Goal: Task Accomplishment & Management: Complete application form

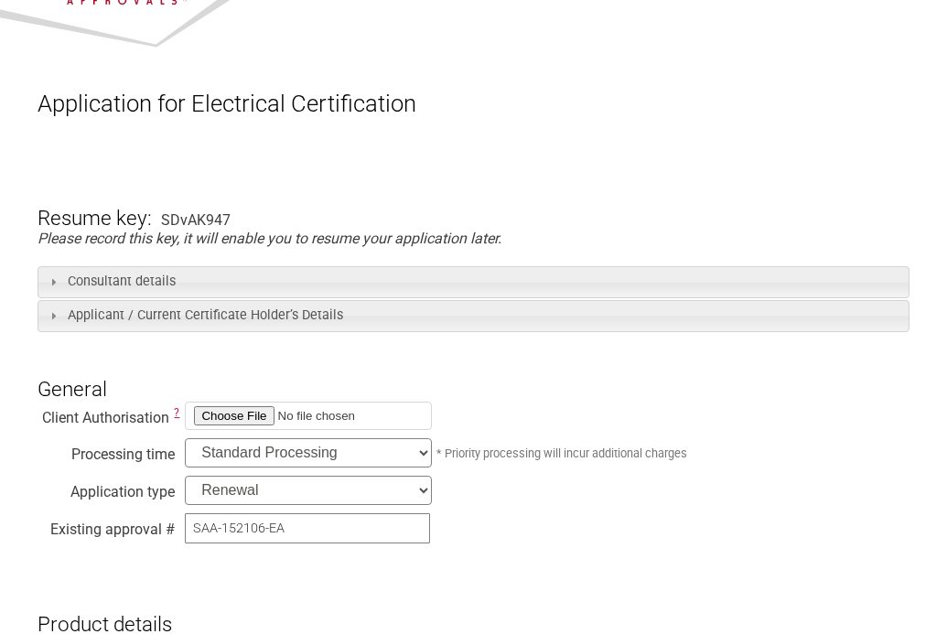
scroll to position [64, 0]
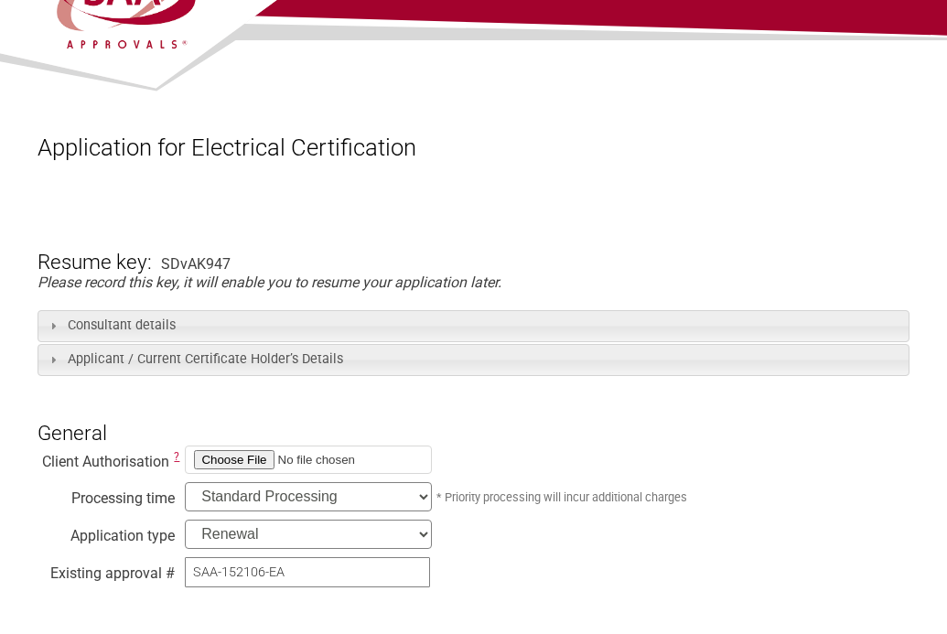
click at [201, 458] on input "file" at bounding box center [308, 460] width 247 height 28
type input "C:\fakepath\Agency letter.pdf"
click at [428, 502] on select "Standard Processing Priority Processing (24 hours)" at bounding box center [308, 496] width 247 height 29
click at [572, 402] on h3 "General" at bounding box center [473, 417] width 871 height 55
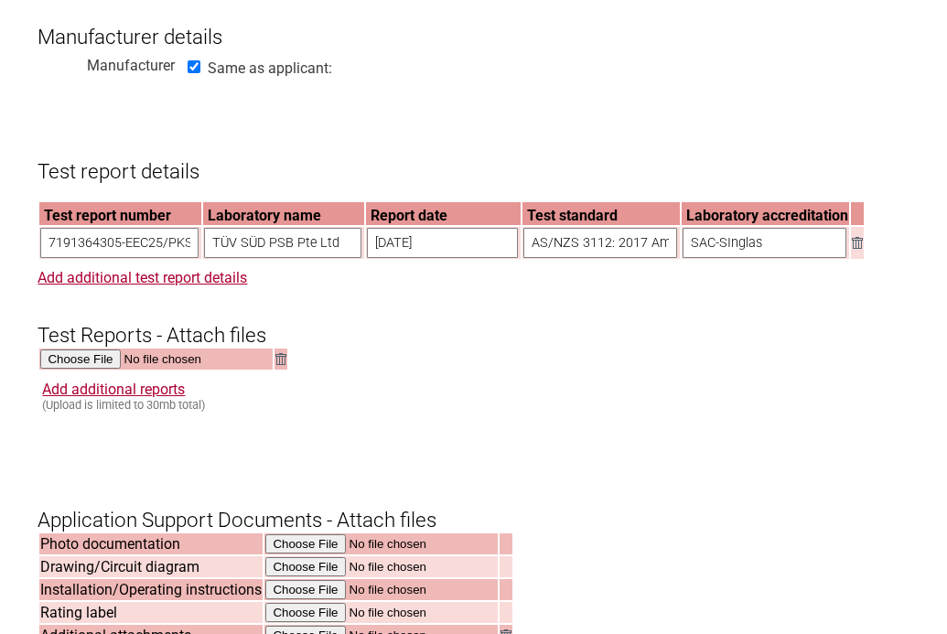
scroll to position [1529, 0]
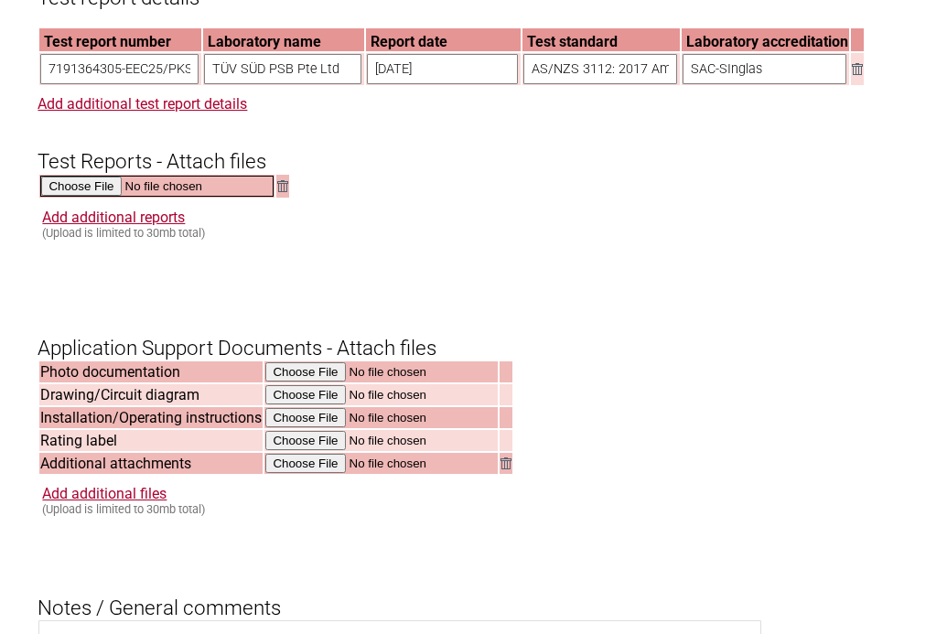
click at [99, 197] on input "file" at bounding box center [156, 186] width 233 height 21
type input "C:\fakepath\7191364305 AS socket MU2785.pdf"
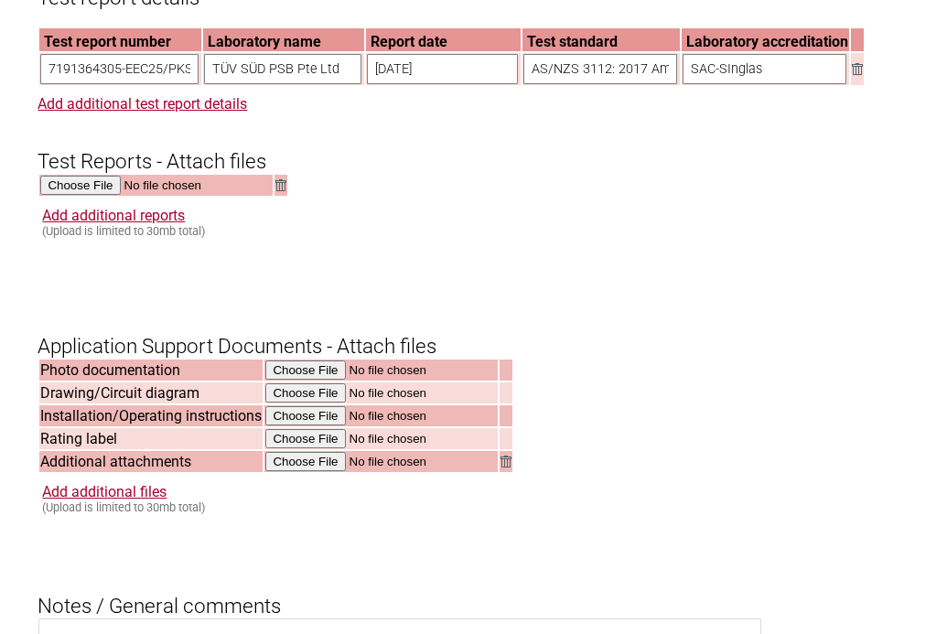
click at [581, 238] on div "Add additional reports (Upload is limited to 30mb total)" at bounding box center [475, 222] width 867 height 31
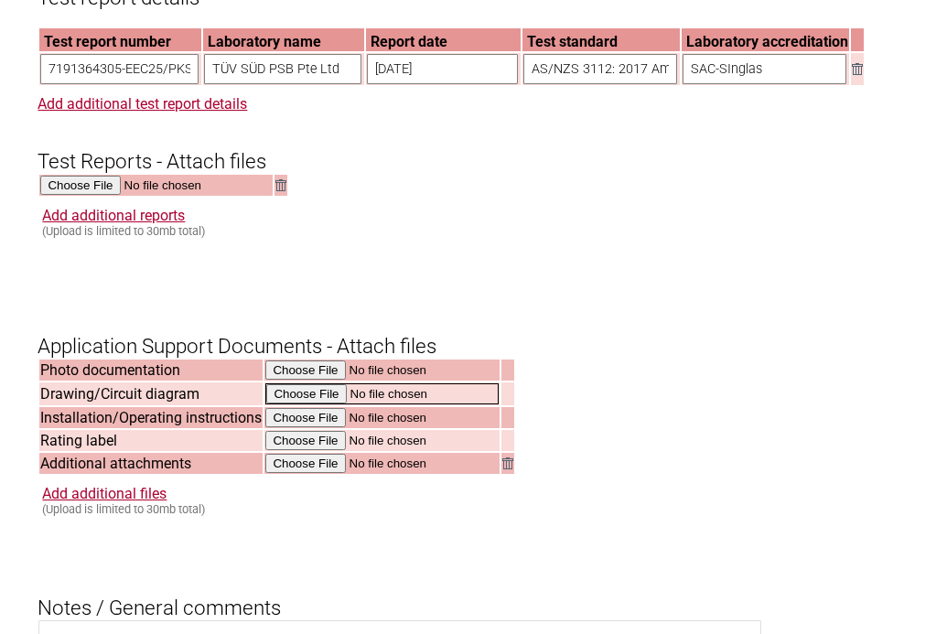
click at [322, 405] on input "file" at bounding box center [381, 394] width 233 height 21
click at [318, 405] on input "file" at bounding box center [381, 394] width 233 height 21
type input "C:\fakepath\MU2785 drawing diagram.pdf"
click at [379, 405] on input "file" at bounding box center [381, 394] width 233 height 21
click at [318, 405] on input "file" at bounding box center [381, 394] width 233 height 21
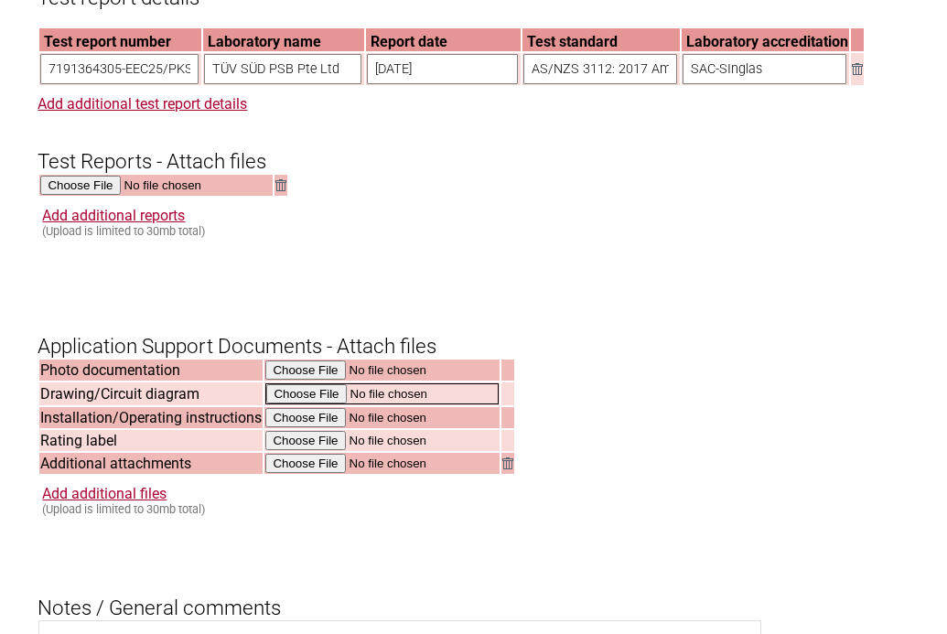
type input "C:\fakepath\MU2785 drawing diagram.pdf"
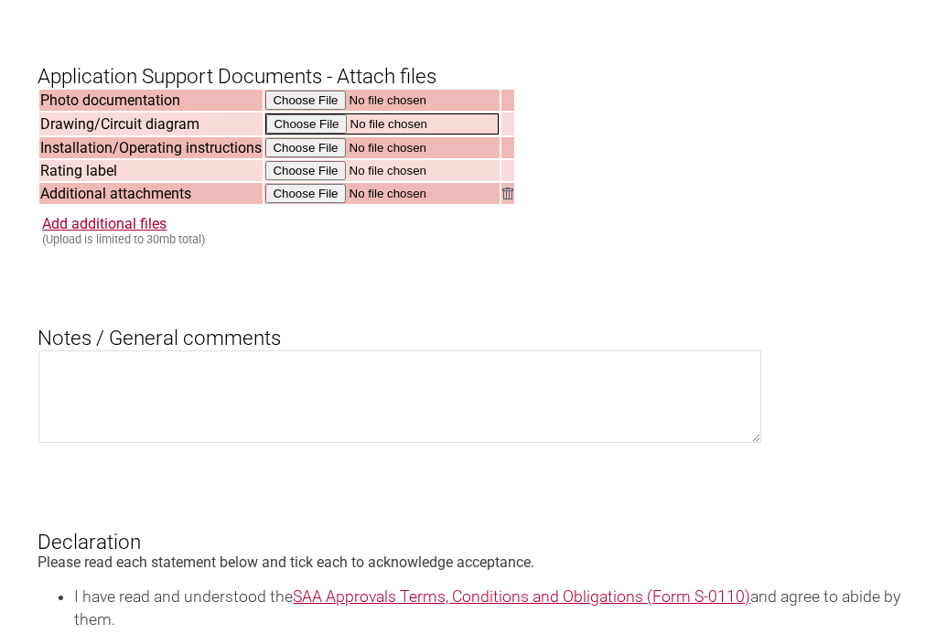
scroll to position [1803, 0]
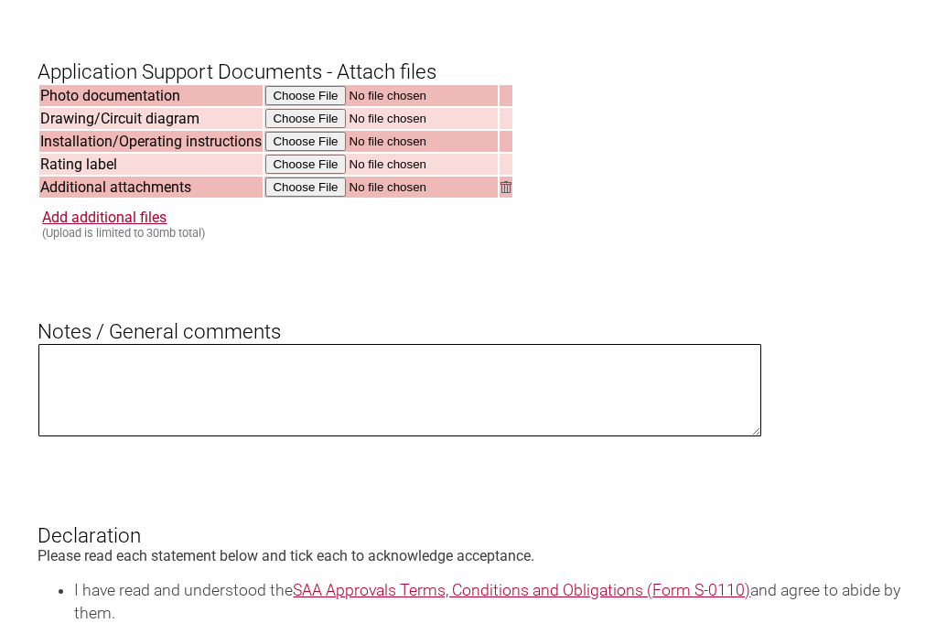
click at [718, 381] on textarea at bounding box center [399, 390] width 722 height 92
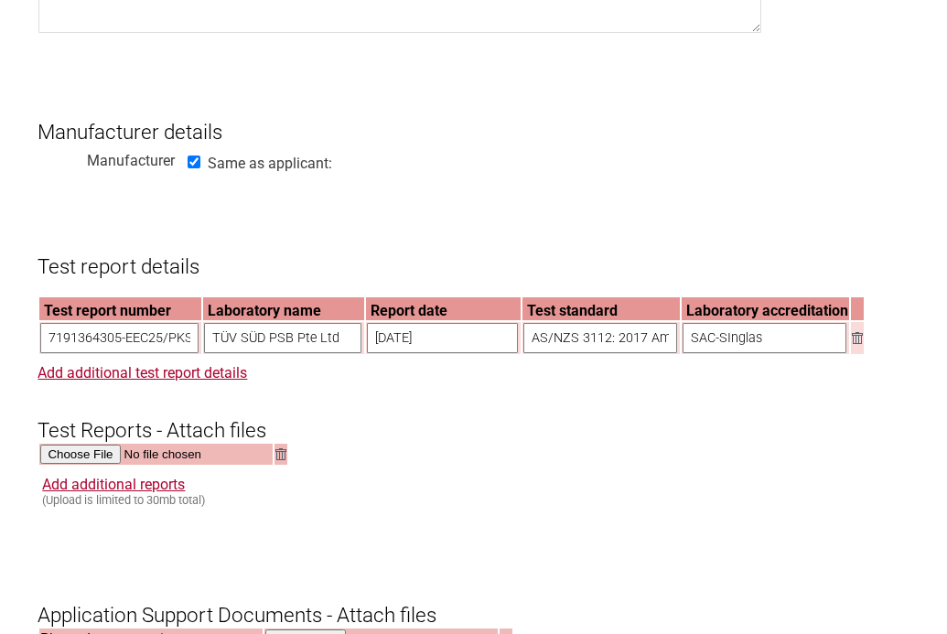
scroll to position [1071, 0]
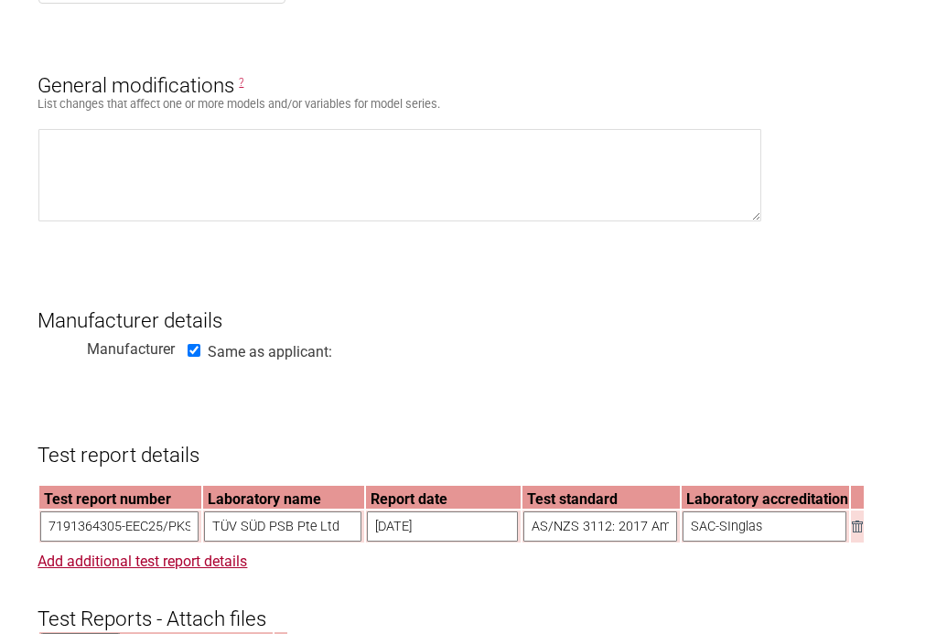
type textarea "Renewal for update in Standards"
click at [644, 538] on input "AS/NZS 3112: 2017 Amd 1:2021+ AS/NZS 3100:2022" at bounding box center [601, 527] width 154 height 30
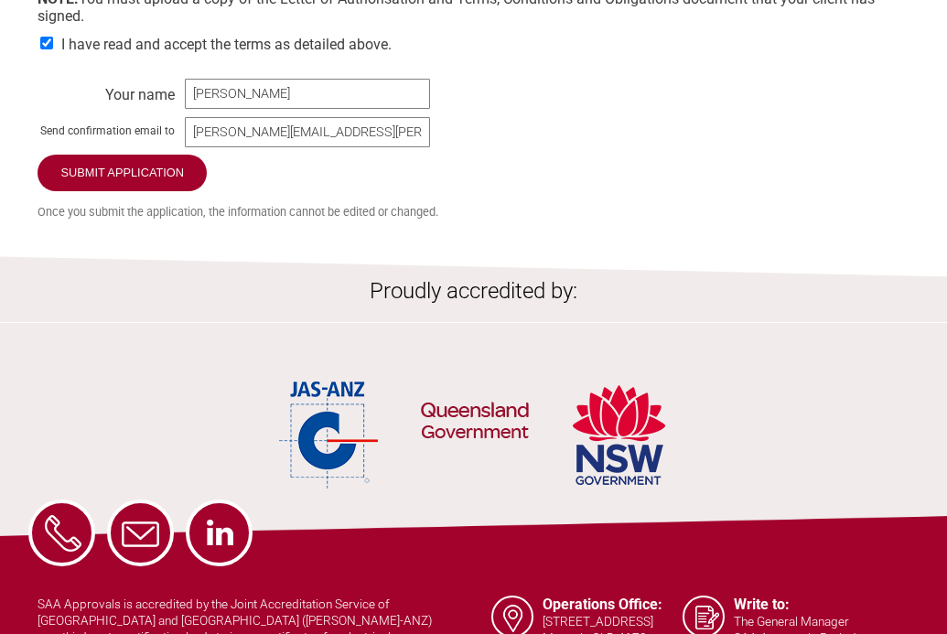
scroll to position [2796, 0]
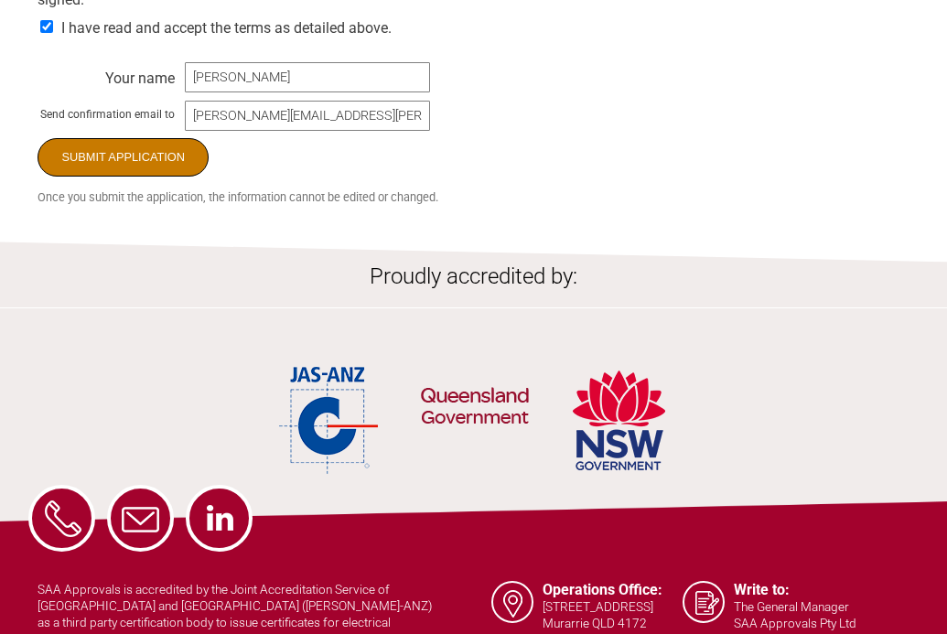
click at [111, 177] on input "Submit Application" at bounding box center [123, 157] width 171 height 38
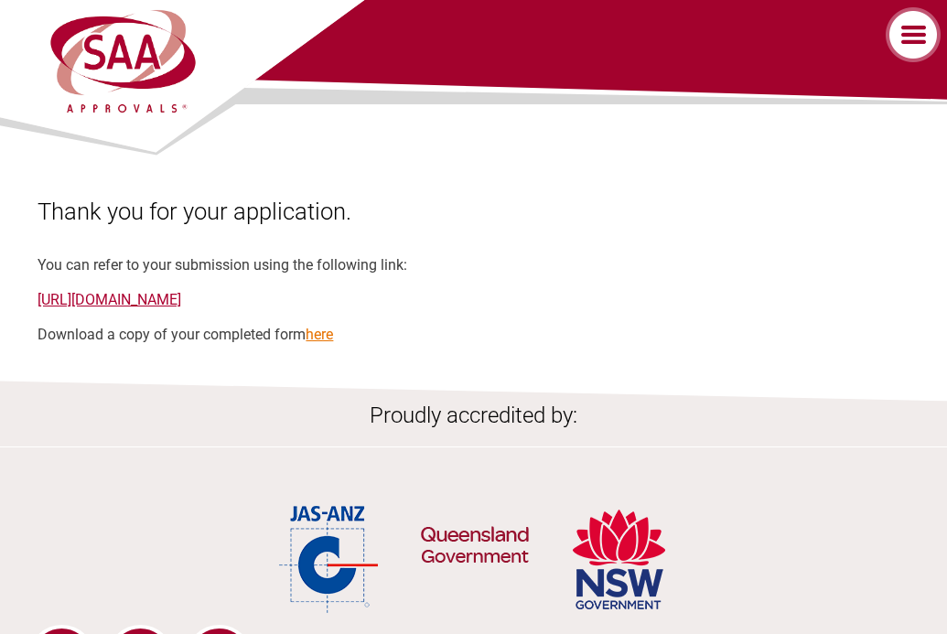
click at [328, 338] on link "here" at bounding box center [319, 334] width 27 height 17
click at [676, 237] on div "Thank you for your application. You can refer to your submission using the foll…" at bounding box center [473, 271] width 871 height 146
